Goal: Book appointment/travel/reservation

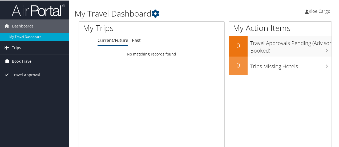
click at [31, 54] on span "Book Travel" at bounding box center [22, 60] width 21 height 13
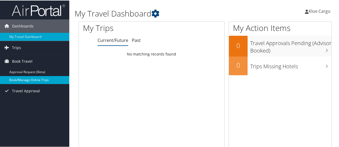
click at [23, 77] on link "Book/Manage Online Trips" at bounding box center [34, 79] width 69 height 8
click at [49, 80] on link "Book/Manage Online Trips" at bounding box center [34, 79] width 69 height 8
